Goal: Transaction & Acquisition: Purchase product/service

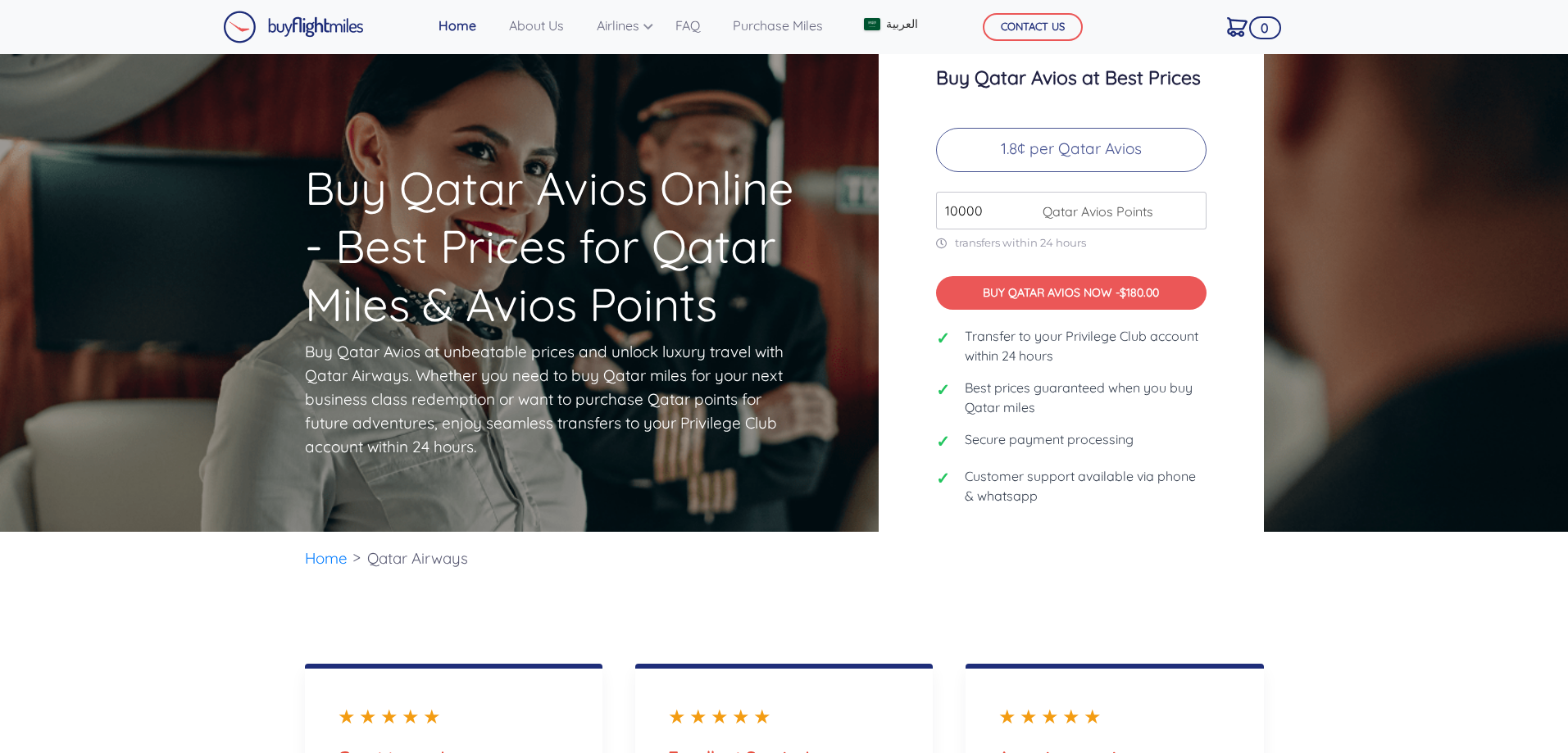
drag, startPoint x: 1020, startPoint y: 226, endPoint x: 904, endPoint y: 229, distance: 116.0
click at [904, 229] on div "Buy Qatar Avios at Best Prices 1.8¢ per Qatar Avios 10000 Qatar Avios Points tr…" at bounding box center [1071, 292] width 385 height 533
click at [1165, 212] on input "10000" at bounding box center [1070, 210] width 270 height 38
click at [1186, 229] on input "10000" at bounding box center [1070, 210] width 270 height 38
click at [1186, 228] on input "10000" at bounding box center [1070, 210] width 270 height 38
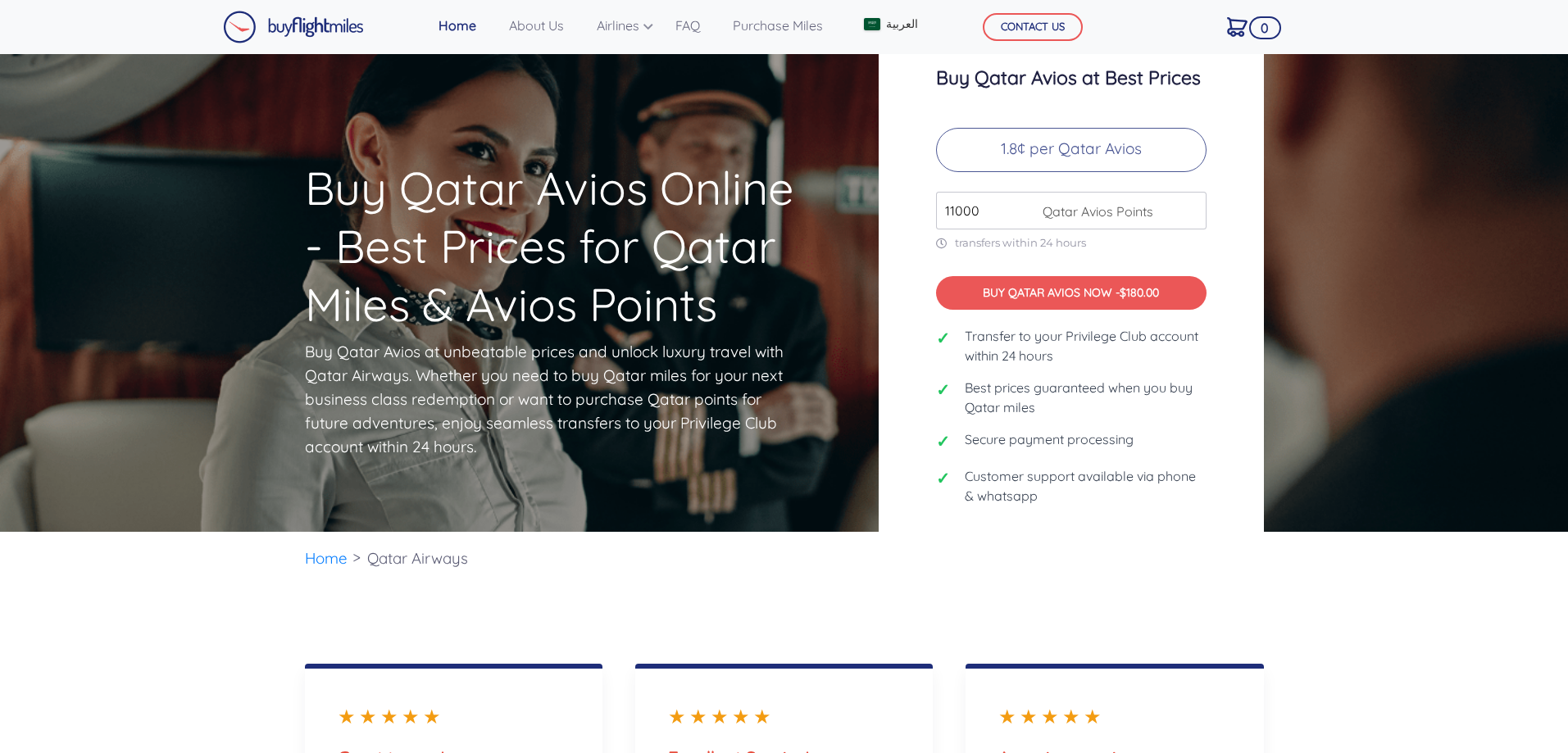
click at [1193, 215] on input "11000" at bounding box center [1070, 210] width 270 height 38
click at [1190, 215] on input "12000" at bounding box center [1070, 210] width 270 height 38
click at [1190, 215] on input "13000" at bounding box center [1070, 210] width 270 height 38
click at [1190, 215] on input "14000" at bounding box center [1070, 210] width 270 height 38
click at [1190, 215] on input "15000" at bounding box center [1070, 210] width 270 height 38
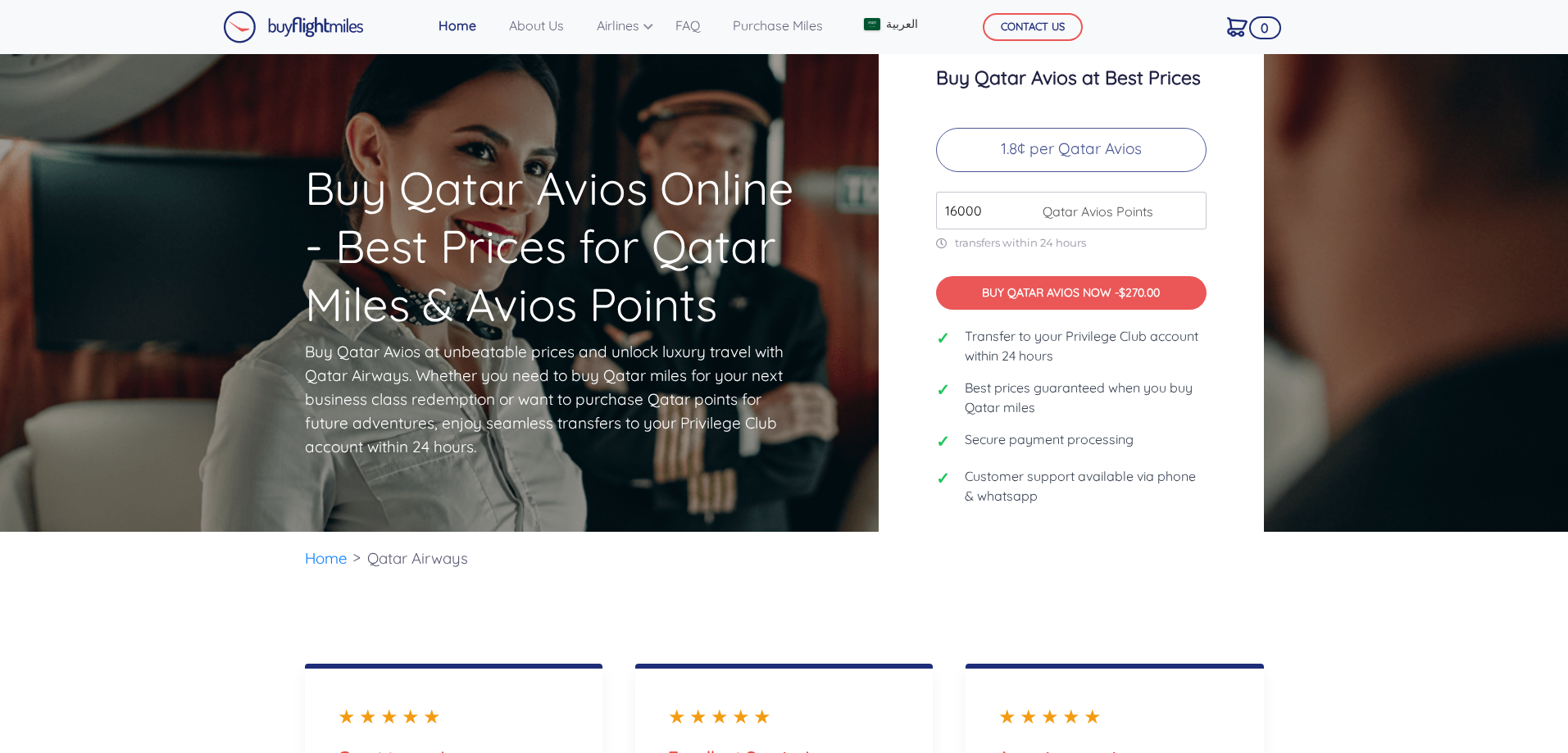
click at [1190, 215] on input "16000" at bounding box center [1070, 210] width 270 height 38
click at [1190, 215] on input "17000" at bounding box center [1070, 210] width 270 height 38
click at [1190, 215] on input "18000" at bounding box center [1070, 210] width 270 height 38
click at [1190, 215] on input "19000" at bounding box center [1070, 210] width 270 height 38
click at [1190, 215] on input "20000" at bounding box center [1070, 210] width 270 height 38
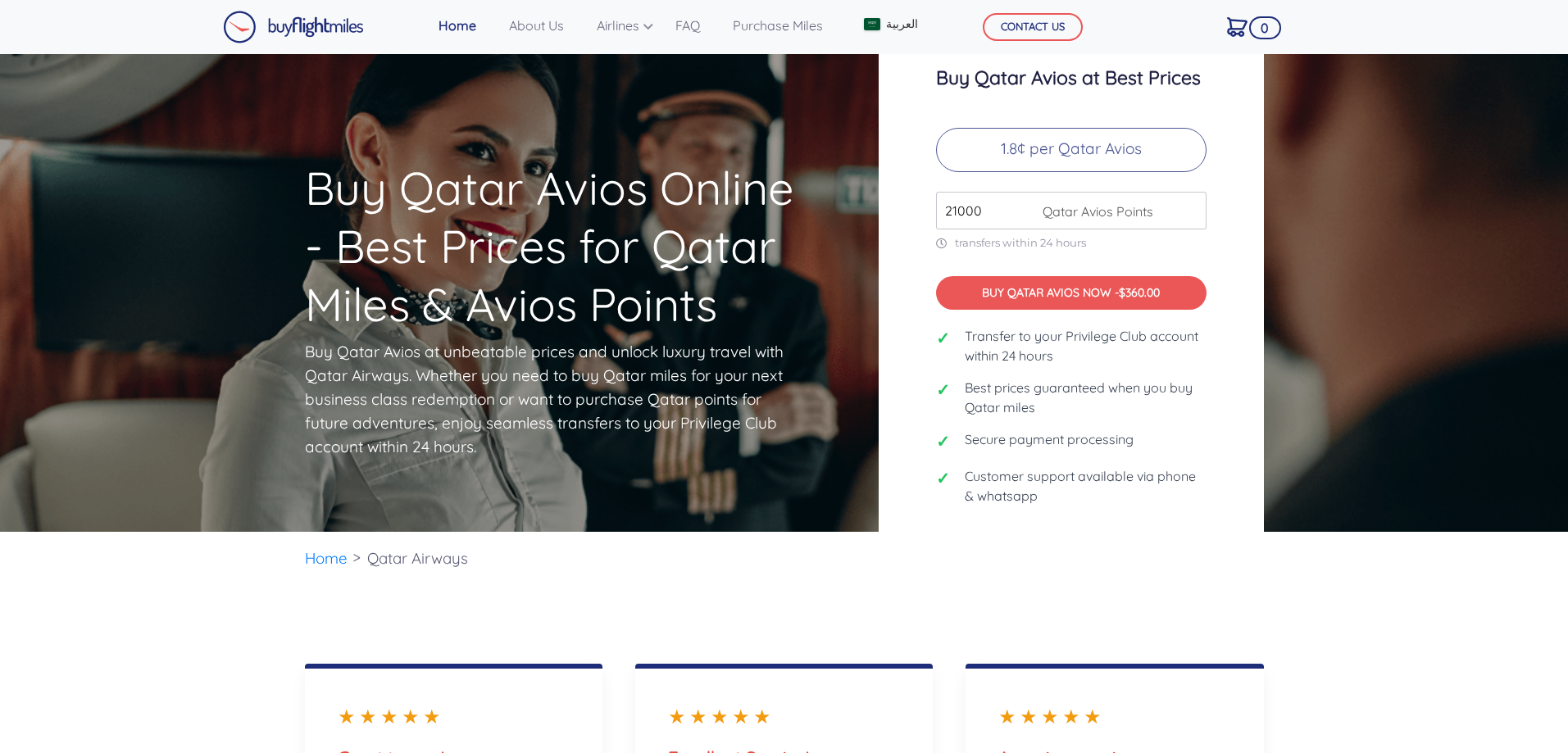
click at [1190, 215] on input "21000" at bounding box center [1070, 210] width 270 height 38
click at [1190, 215] on input "22000" at bounding box center [1070, 210] width 270 height 38
drag, startPoint x: 977, startPoint y: 227, endPoint x: 1020, endPoint y: 226, distance: 43.0
click at [1020, 226] on input "22000" at bounding box center [1070, 210] width 270 height 38
type input "2"
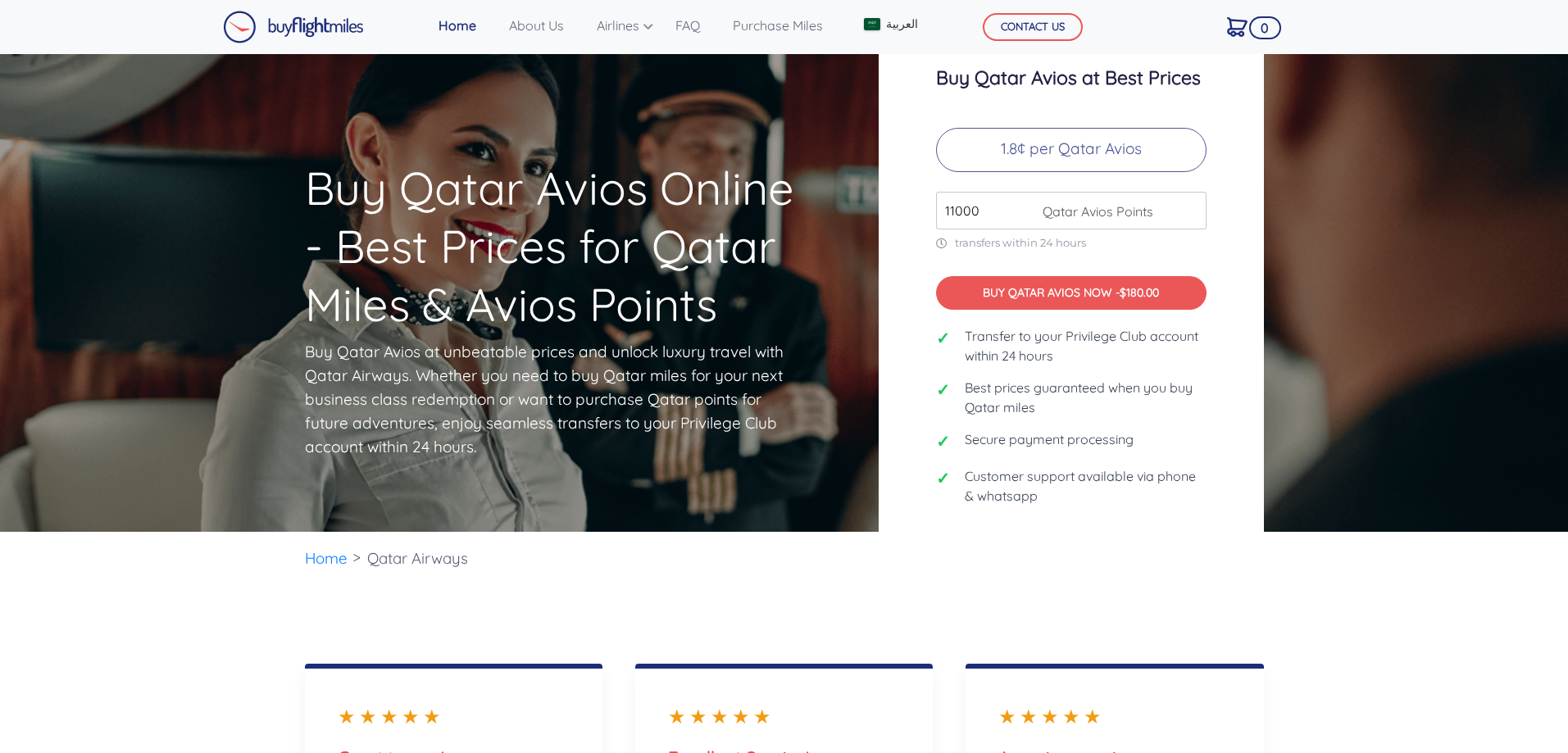
click at [1195, 217] on input "11000" at bounding box center [1070, 210] width 270 height 38
click at [1195, 217] on input "12000" at bounding box center [1070, 210] width 270 height 38
click at [1195, 217] on input "13000" at bounding box center [1070, 210] width 270 height 38
click at [1195, 217] on input "14000" at bounding box center [1070, 210] width 270 height 38
click at [1195, 217] on input "15000" at bounding box center [1070, 210] width 270 height 38
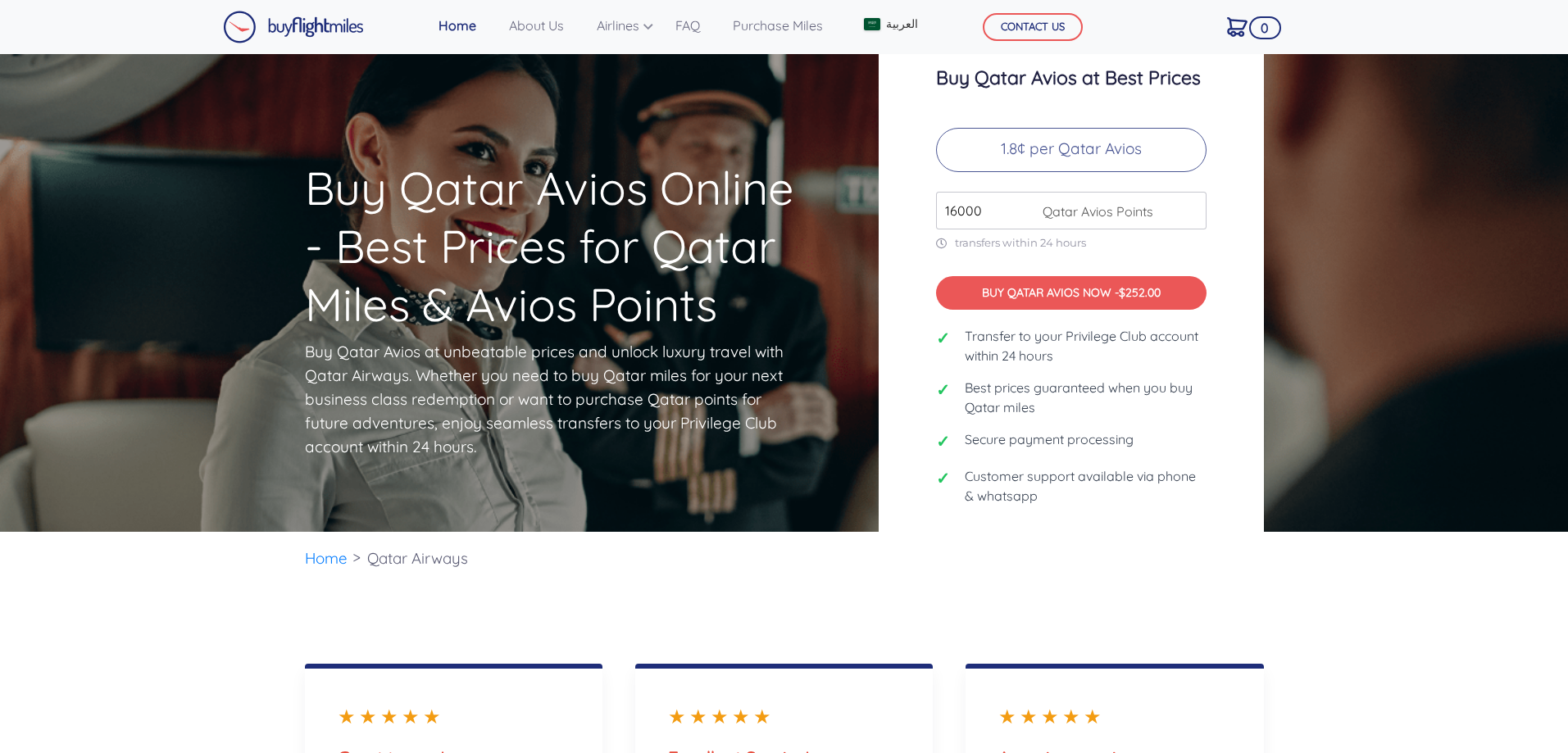
click at [1195, 217] on input "16000" at bounding box center [1070, 210] width 270 height 38
click at [1195, 217] on input "17000" at bounding box center [1070, 210] width 270 height 38
click at [1195, 217] on input "18000" at bounding box center [1070, 210] width 270 height 38
click at [1195, 217] on input "19000" at bounding box center [1070, 210] width 270 height 38
click at [1195, 217] on input "20000" at bounding box center [1070, 210] width 270 height 38
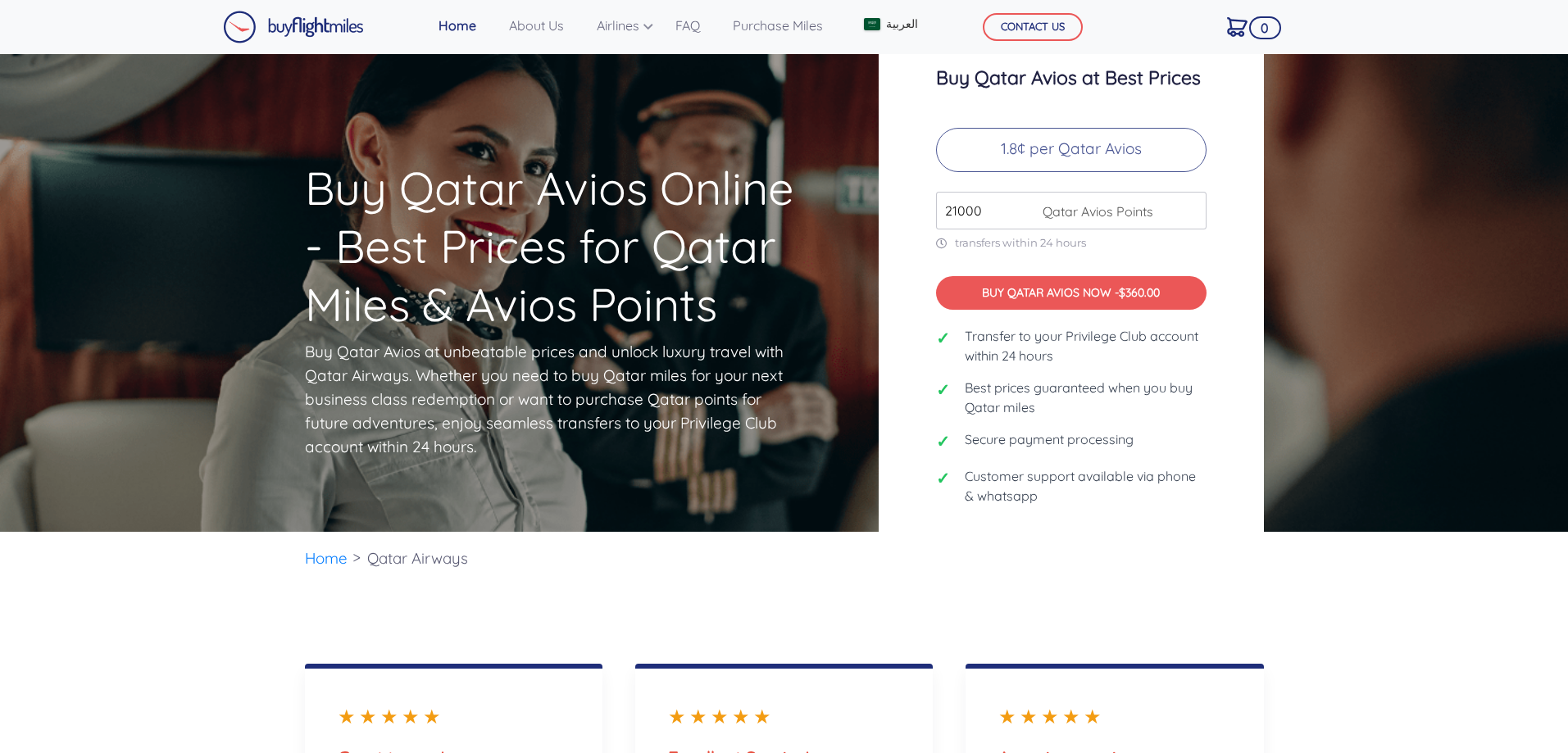
click at [1195, 217] on input "21000" at bounding box center [1070, 210] width 270 height 38
click at [1195, 217] on input "22000" at bounding box center [1070, 210] width 270 height 38
click at [1195, 217] on input "23000" at bounding box center [1070, 210] width 270 height 38
click at [1195, 217] on input "24000" at bounding box center [1070, 210] width 270 height 38
click at [1195, 217] on input "25000" at bounding box center [1070, 210] width 270 height 38
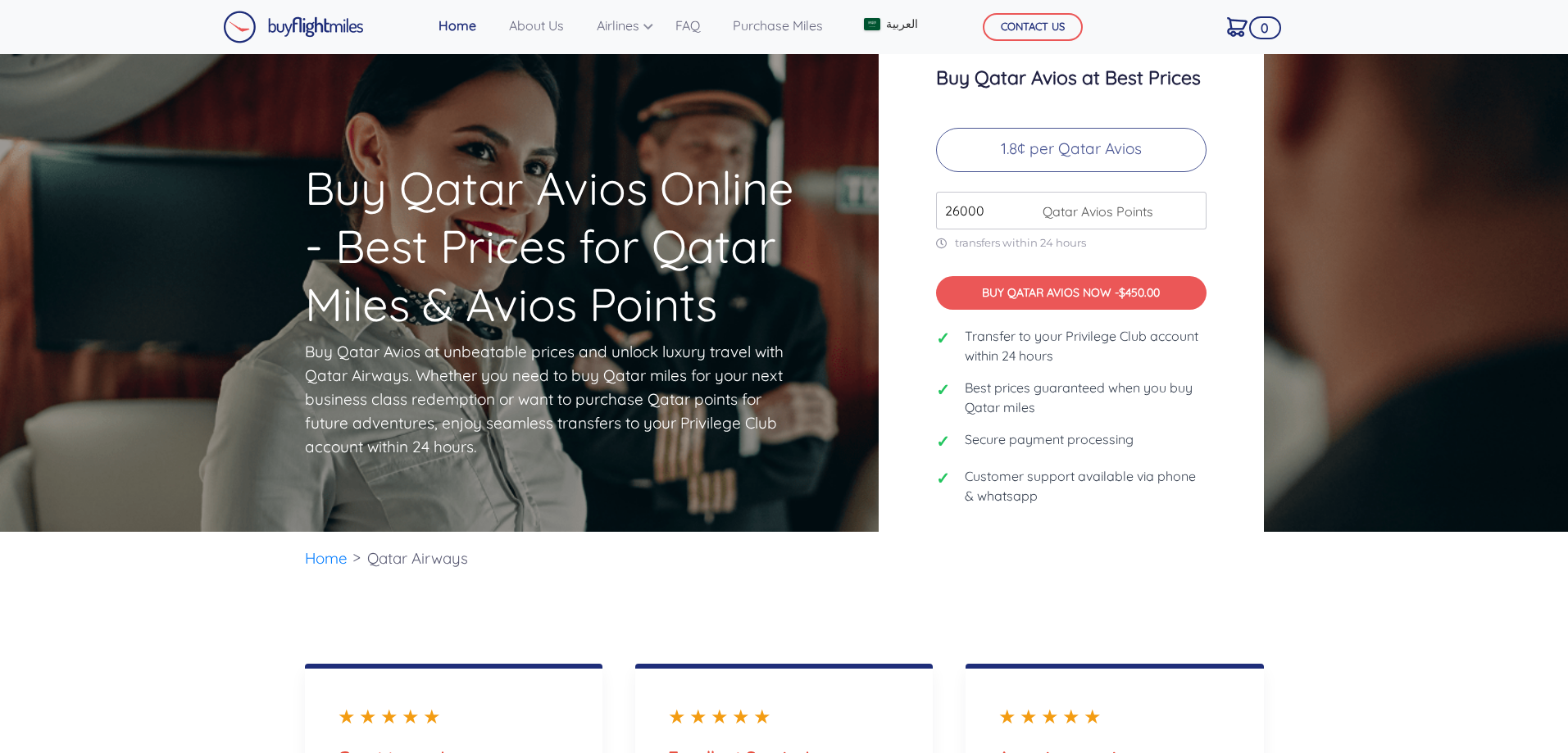
click at [1195, 217] on input "26000" at bounding box center [1070, 210] width 270 height 38
click at [1195, 217] on input "27000" at bounding box center [1070, 210] width 270 height 38
click at [1195, 217] on input "28000" at bounding box center [1070, 210] width 270 height 38
click at [1195, 217] on input "29000" at bounding box center [1070, 210] width 270 height 38
click at [1195, 217] on input "30000" at bounding box center [1070, 210] width 270 height 38
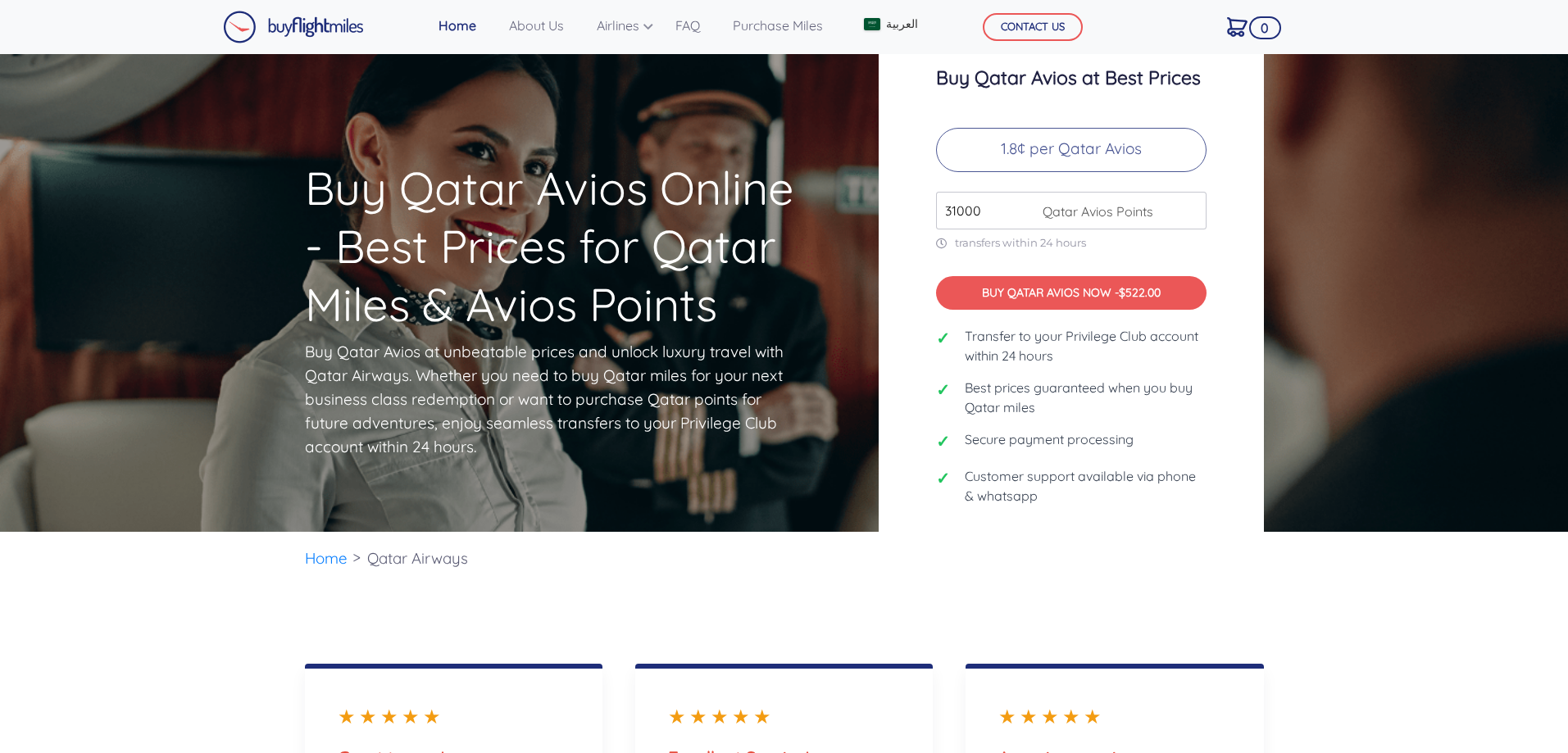
click at [1195, 217] on input "31000" at bounding box center [1070, 210] width 270 height 38
click at [1195, 217] on input "32000" at bounding box center [1070, 210] width 270 height 38
click at [1195, 217] on input "33000" at bounding box center [1070, 210] width 270 height 38
click at [1195, 217] on input "34000" at bounding box center [1070, 210] width 270 height 38
click at [1195, 217] on input "35000" at bounding box center [1070, 210] width 270 height 38
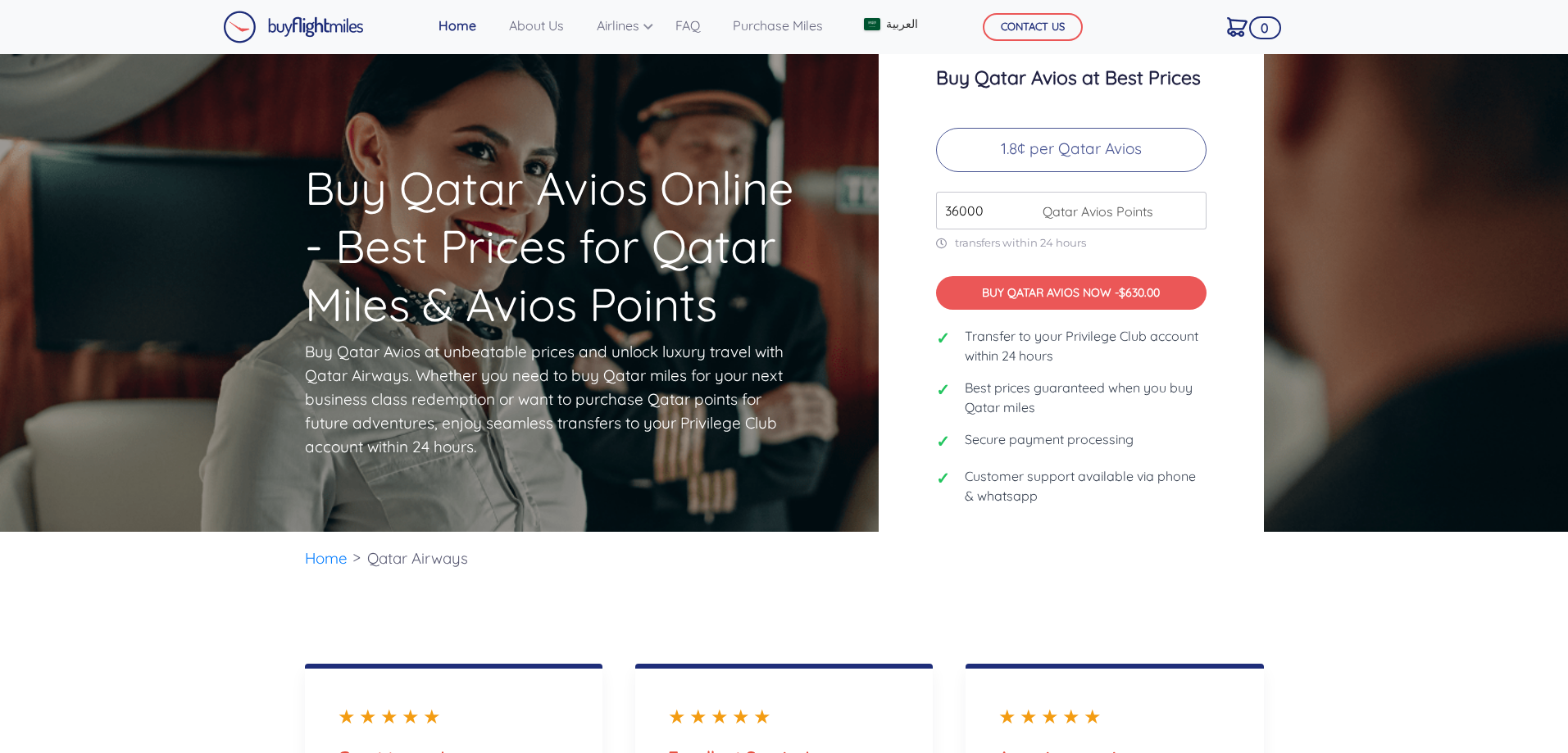
click at [1195, 217] on input "36000" at bounding box center [1070, 210] width 270 height 38
click at [1195, 217] on input "37000" at bounding box center [1070, 210] width 270 height 38
click at [1195, 217] on input "38000" at bounding box center [1070, 210] width 270 height 38
click at [1195, 217] on input "39000" at bounding box center [1070, 210] width 270 height 38
click at [1195, 217] on input "40000" at bounding box center [1070, 210] width 270 height 38
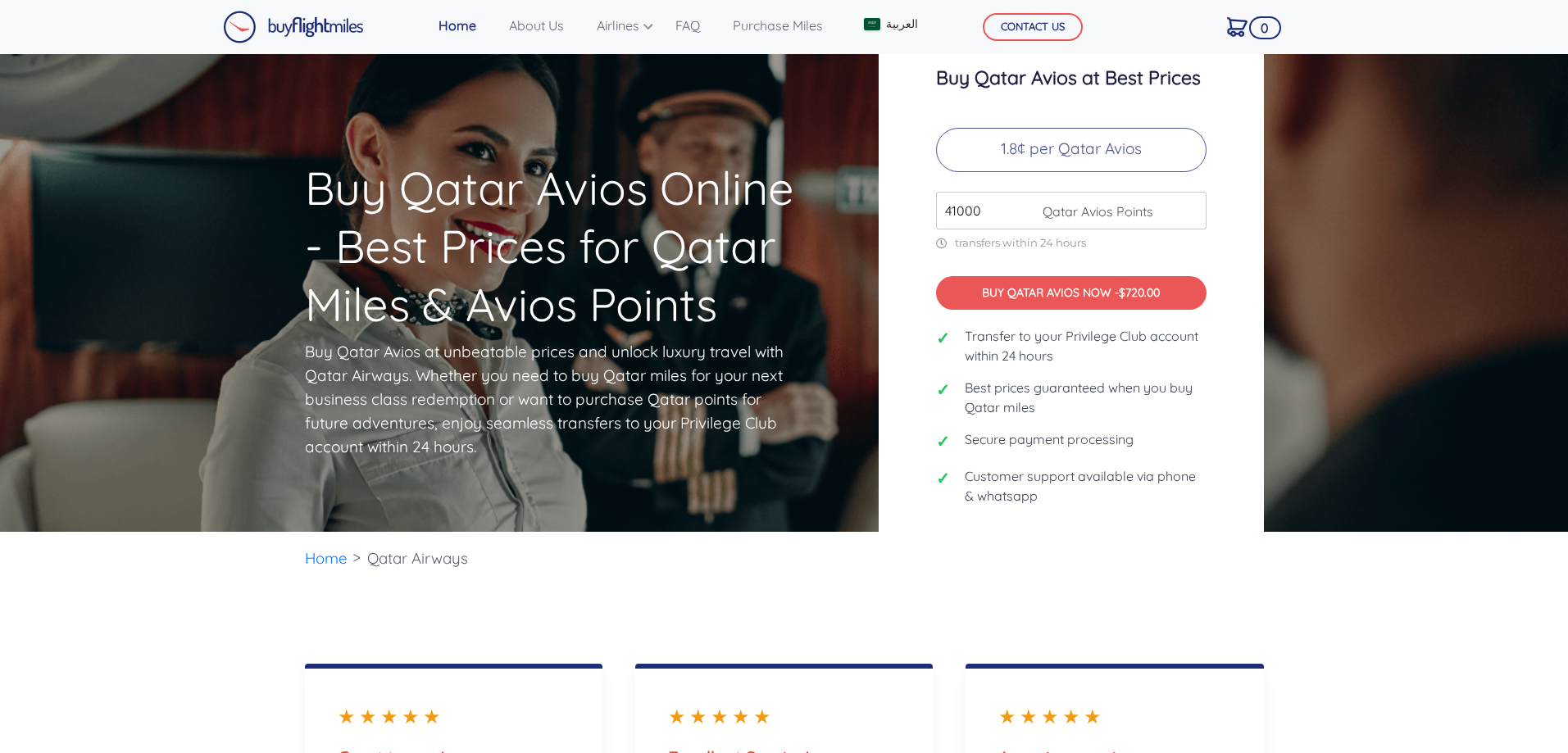
click at [1195, 217] on input "41000" at bounding box center [1070, 210] width 270 height 38
click at [1195, 217] on input "42000" at bounding box center [1070, 210] width 270 height 38
click at [1195, 217] on input "43000" at bounding box center [1070, 210] width 270 height 38
click at [1195, 217] on input "44000" at bounding box center [1070, 210] width 270 height 38
click at [1195, 217] on input "45000" at bounding box center [1070, 210] width 270 height 38
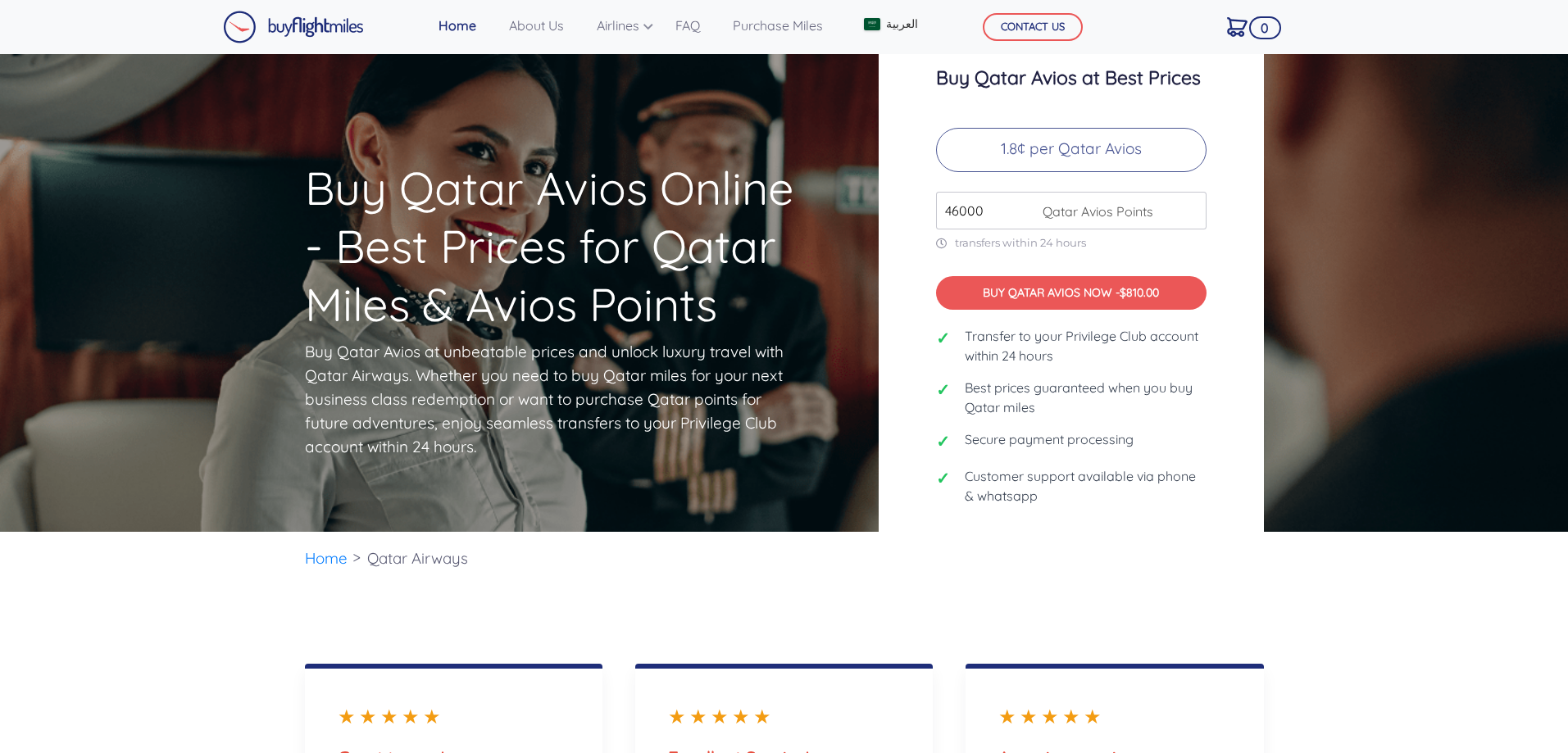
click at [1195, 217] on input "46000" at bounding box center [1070, 210] width 270 height 38
click at [1195, 217] on input "47000" at bounding box center [1070, 210] width 270 height 38
click at [1195, 217] on input "48000" at bounding box center [1070, 210] width 270 height 38
click at [1195, 217] on input "49000" at bounding box center [1070, 210] width 270 height 38
click at [1195, 217] on input "50000" at bounding box center [1070, 210] width 270 height 38
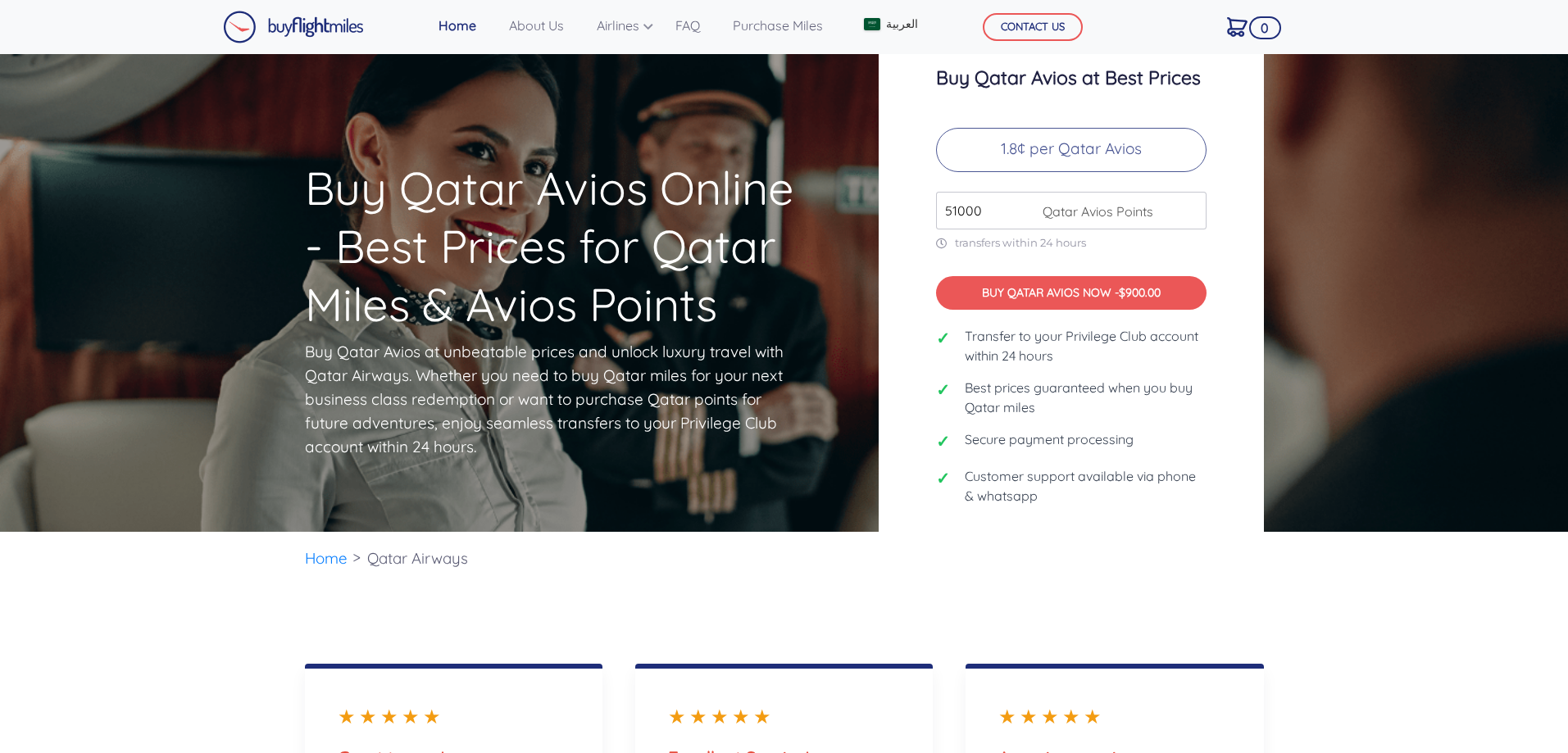
click at [1195, 217] on input "51000" at bounding box center [1070, 210] width 270 height 38
click at [1195, 217] on input "52000" at bounding box center [1070, 210] width 270 height 38
click at [1195, 217] on input "53000" at bounding box center [1070, 210] width 270 height 38
click at [1195, 217] on input "54000" at bounding box center [1070, 210] width 270 height 38
click at [1195, 217] on input "55000" at bounding box center [1070, 210] width 270 height 38
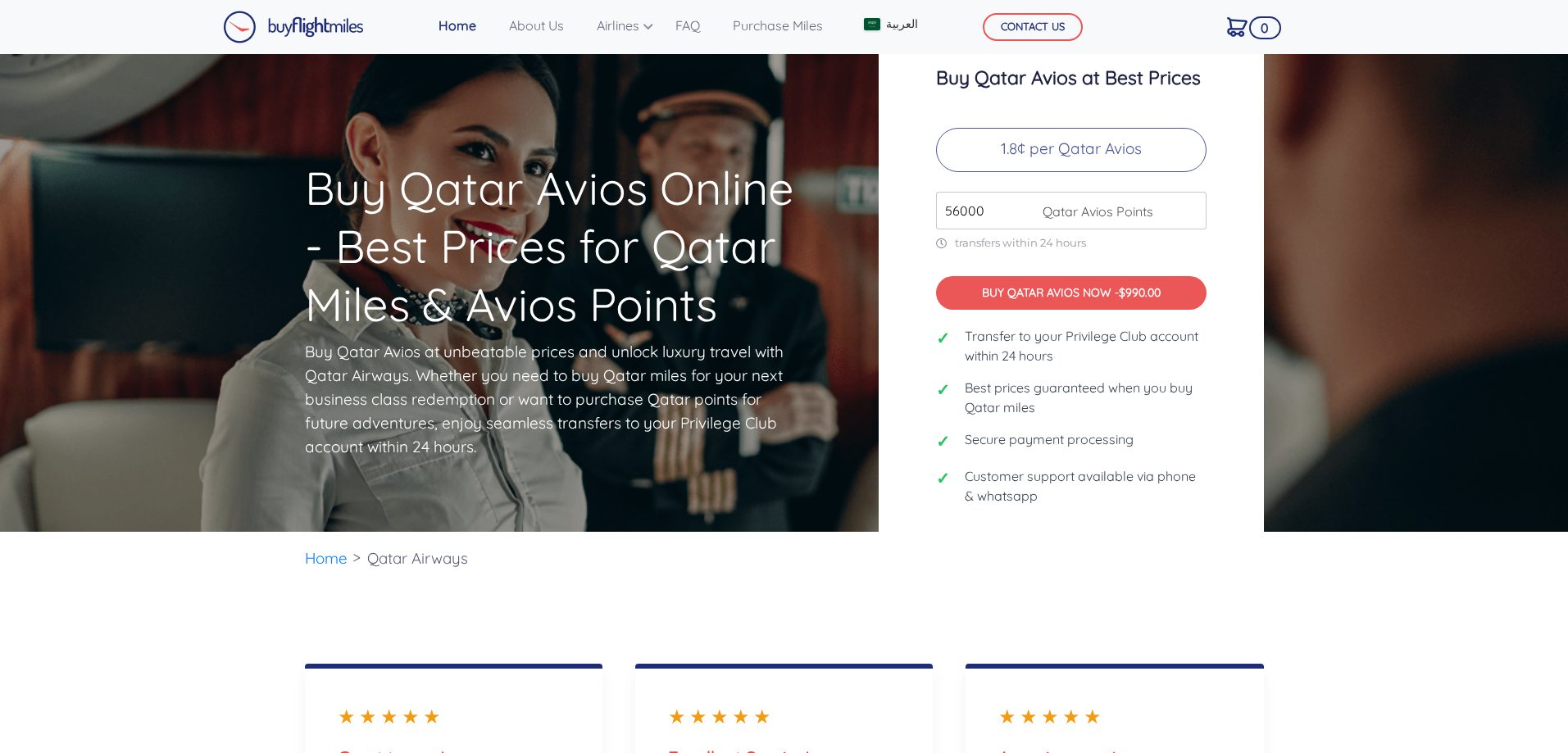
click at [1195, 217] on input "56000" at bounding box center [1070, 210] width 270 height 38
click at [1195, 217] on input "57000" at bounding box center [1070, 210] width 270 height 38
click at [1195, 217] on input "58000" at bounding box center [1070, 210] width 270 height 38
click at [1195, 217] on input "59000" at bounding box center [1070, 210] width 270 height 38
click at [1195, 217] on input "60000" at bounding box center [1070, 210] width 270 height 38
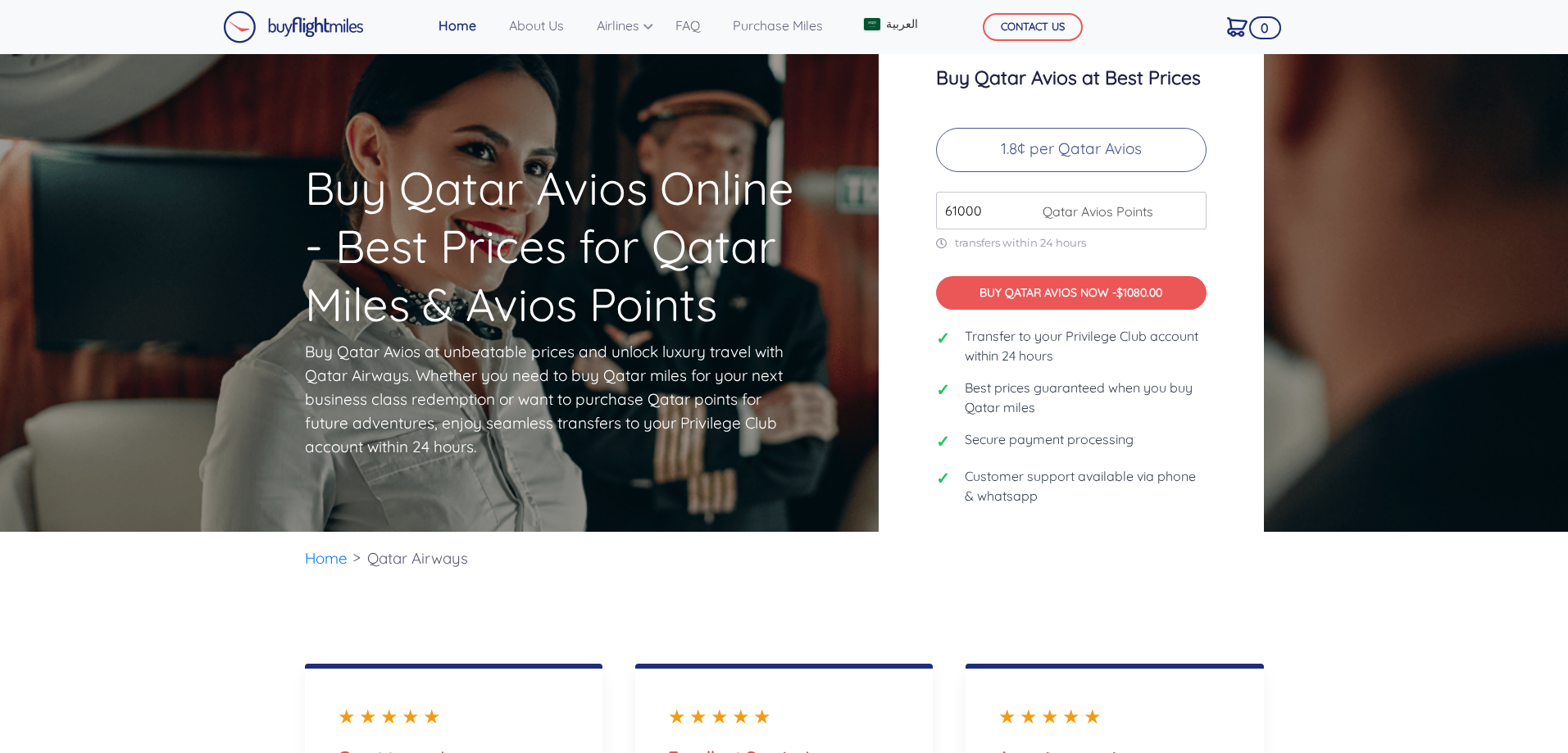
click at [1195, 217] on input "61000" at bounding box center [1070, 210] width 270 height 38
click at [1195, 217] on input "62000" at bounding box center [1070, 210] width 270 height 38
click at [1195, 217] on input "63000" at bounding box center [1070, 210] width 270 height 38
click at [1195, 217] on input "64000" at bounding box center [1070, 210] width 270 height 38
click at [1195, 217] on input "65000" at bounding box center [1070, 210] width 270 height 38
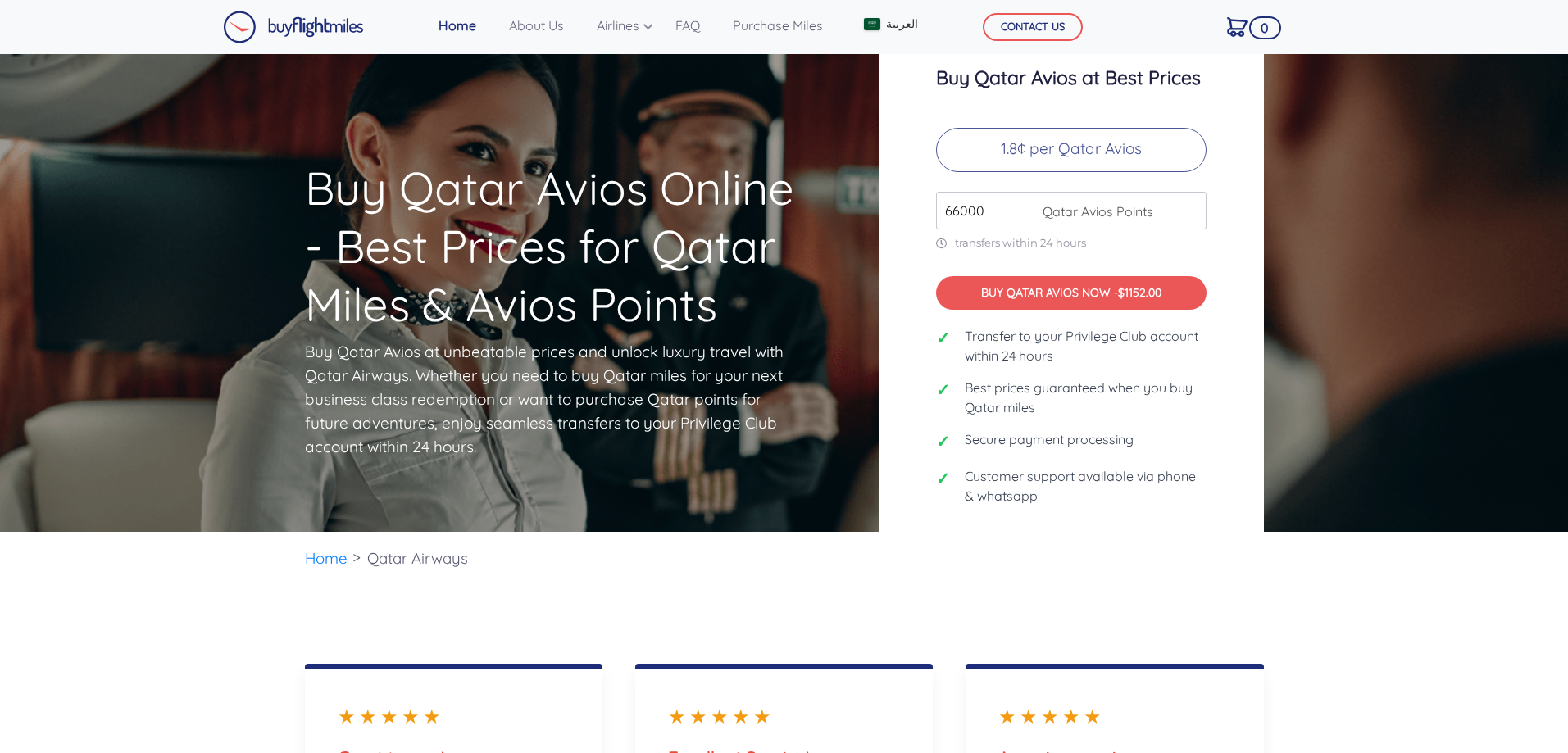
click at [1195, 217] on input "66000" at bounding box center [1070, 210] width 270 height 38
click at [1195, 217] on input "67000" at bounding box center [1070, 210] width 270 height 38
click at [1195, 217] on input "68000" at bounding box center [1070, 210] width 270 height 38
click at [1195, 217] on input "69000" at bounding box center [1070, 210] width 270 height 38
click at [1195, 217] on input "70000" at bounding box center [1070, 210] width 270 height 38
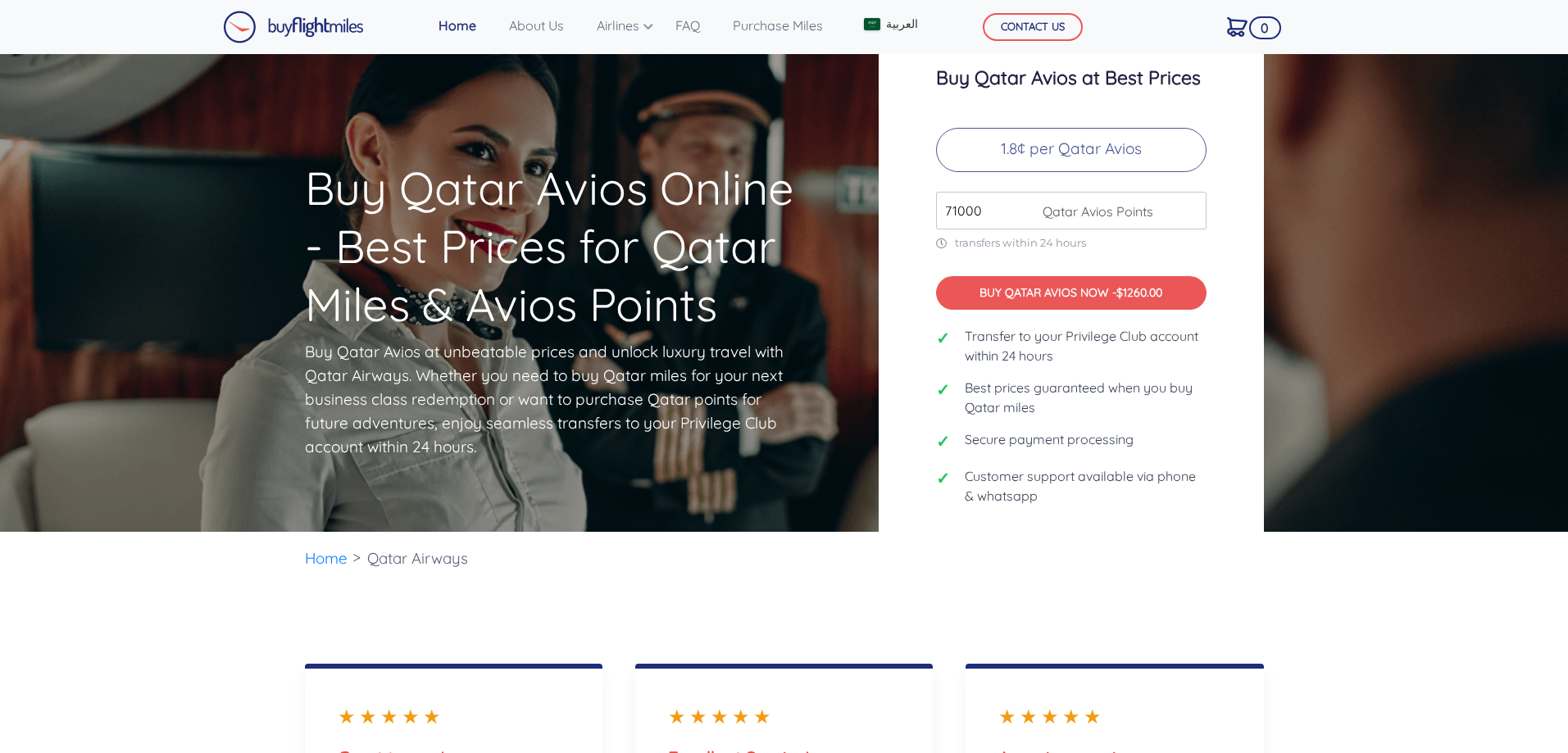
click at [1195, 217] on input "71000" at bounding box center [1070, 210] width 270 height 38
click at [1195, 217] on input "72000" at bounding box center [1070, 210] width 270 height 38
click at [1195, 217] on input "73000" at bounding box center [1070, 210] width 270 height 38
click at [1195, 217] on input "74000" at bounding box center [1070, 210] width 270 height 38
click at [1195, 217] on input "75000" at bounding box center [1070, 210] width 270 height 38
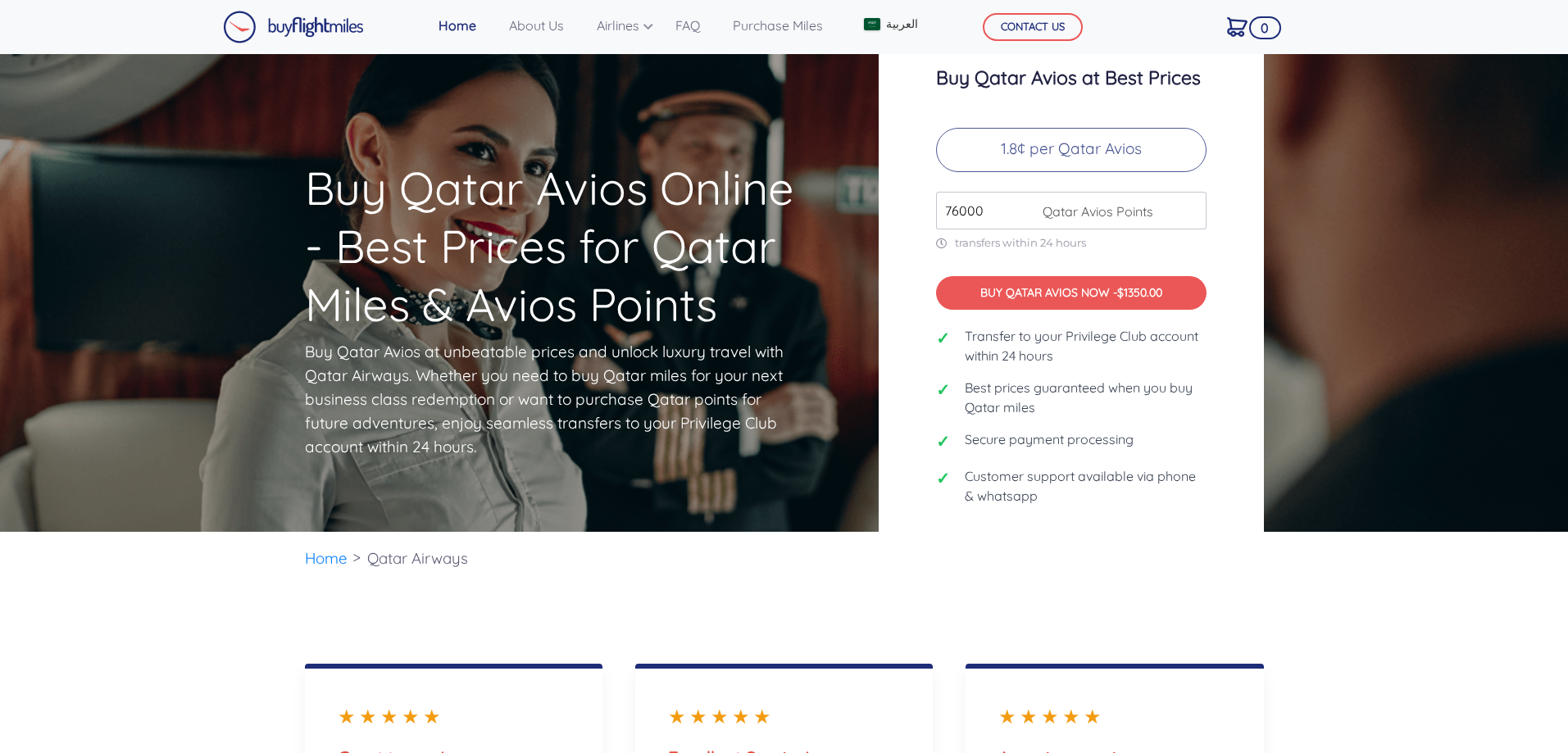
click at [1195, 217] on input "76000" at bounding box center [1070, 210] width 270 height 38
click at [1195, 217] on input "77000" at bounding box center [1070, 210] width 270 height 38
click at [1195, 217] on input "78000" at bounding box center [1070, 210] width 270 height 38
click at [1195, 217] on input "79000" at bounding box center [1070, 210] width 270 height 38
click at [1195, 217] on input "80000" at bounding box center [1070, 210] width 270 height 38
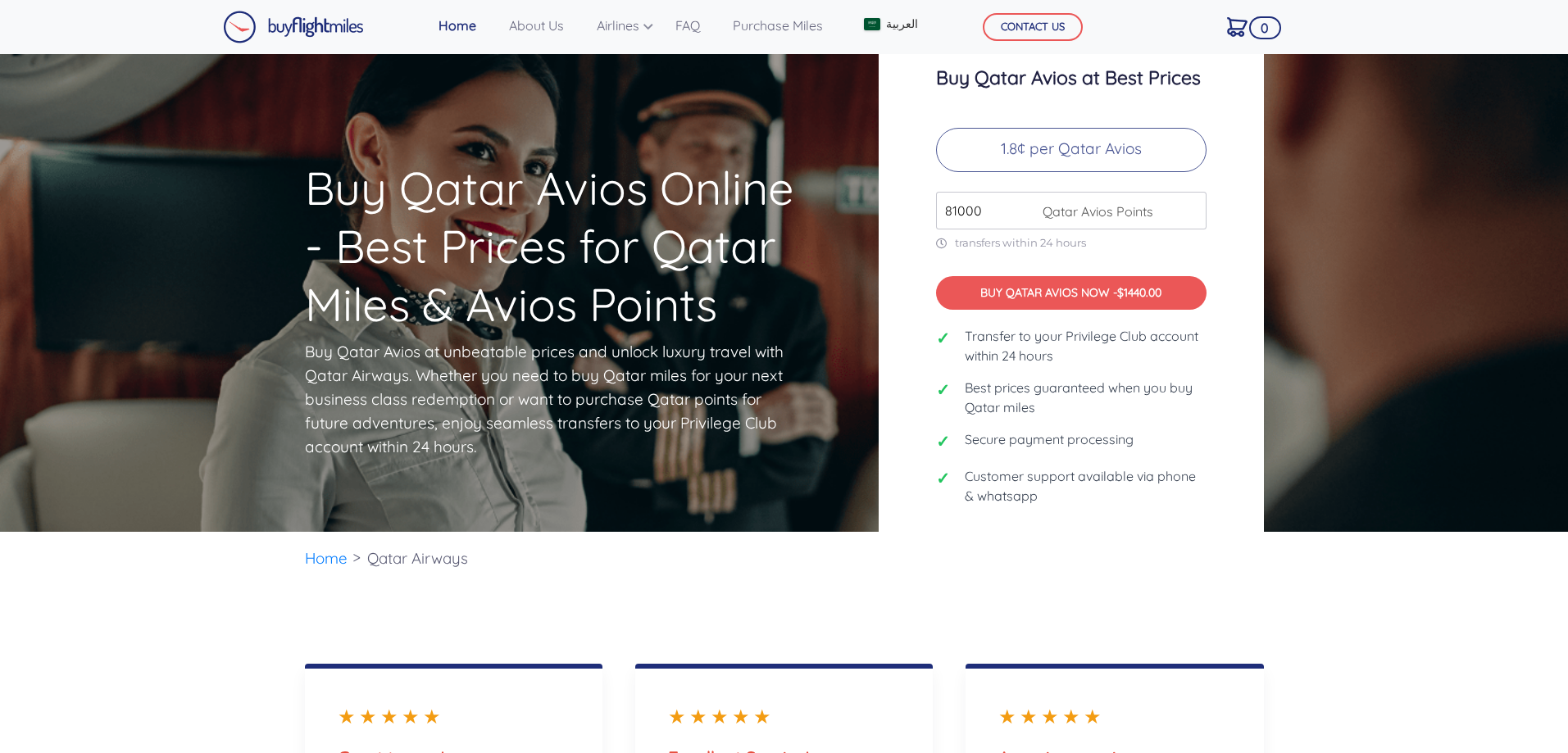
click at [1195, 217] on input "81000" at bounding box center [1070, 210] width 270 height 38
click at [1195, 217] on input "82000" at bounding box center [1070, 210] width 270 height 38
click at [1195, 217] on input "83000" at bounding box center [1070, 210] width 270 height 38
click at [1195, 217] on input "84000" at bounding box center [1070, 210] width 270 height 38
click at [1195, 217] on input "85000" at bounding box center [1070, 210] width 270 height 38
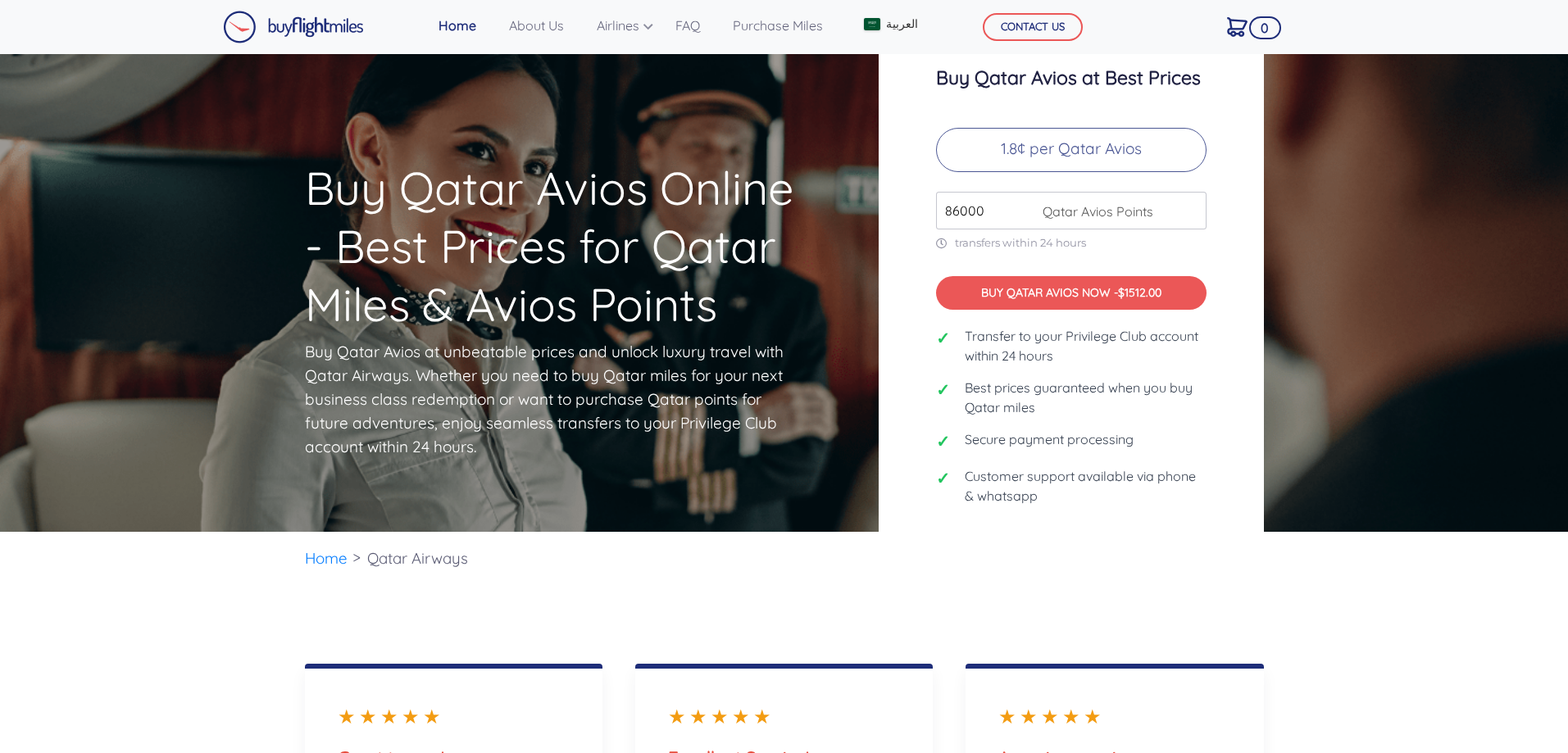
click at [1195, 217] on input "86000" at bounding box center [1070, 210] width 270 height 38
click at [1195, 217] on input "87000" at bounding box center [1070, 210] width 270 height 38
click at [1195, 217] on input "88000" at bounding box center [1070, 210] width 270 height 38
click at [1195, 217] on input "89000" at bounding box center [1070, 210] width 270 height 38
click at [1195, 217] on input "90000" at bounding box center [1070, 210] width 270 height 38
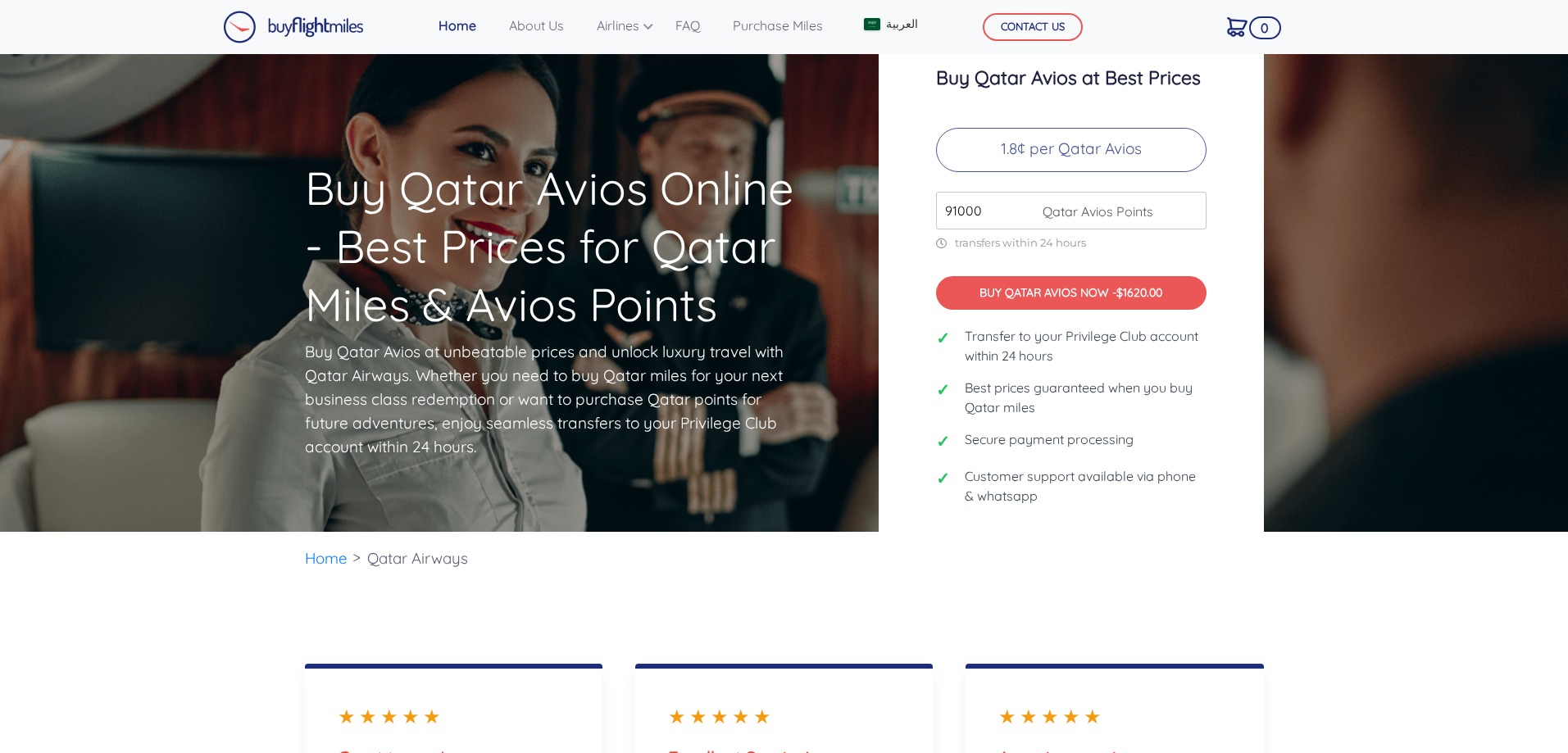
type input "91000"
click at [1195, 217] on input "91000" at bounding box center [1070, 210] width 270 height 38
